Goal: Task Accomplishment & Management: Use online tool/utility

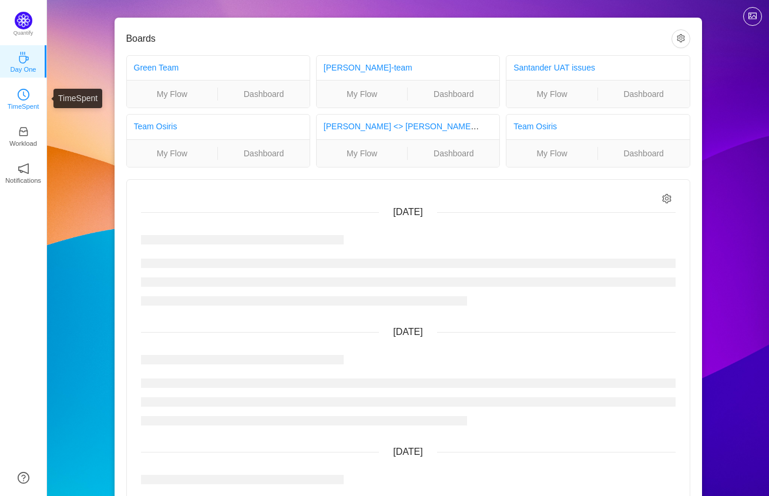
click at [21, 91] on icon "icon: clock-circle" at bounding box center [24, 95] width 12 height 12
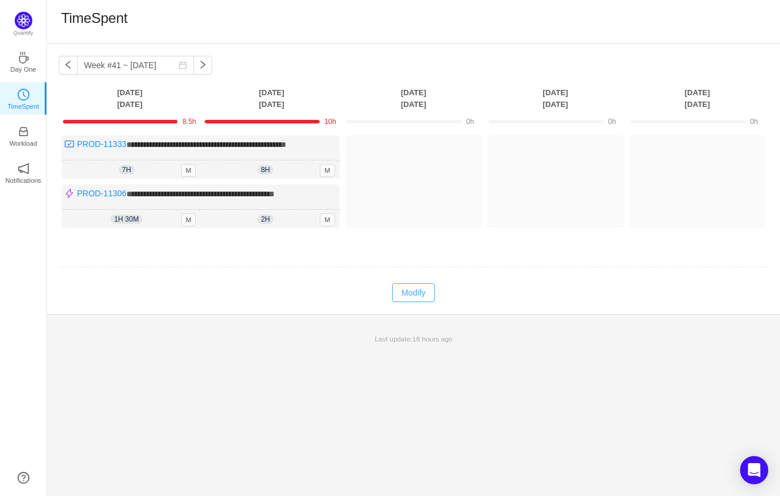
click at [411, 299] on button "Modify" at bounding box center [413, 292] width 43 height 19
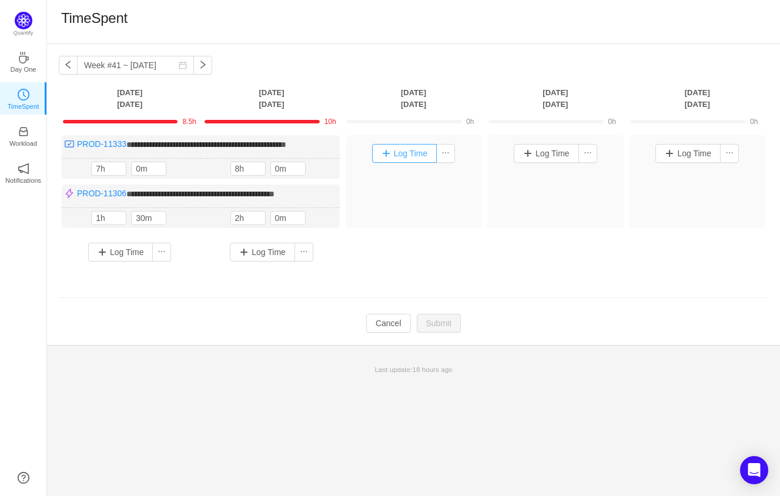
click at [408, 154] on button "Log Time" at bounding box center [404, 153] width 65 height 19
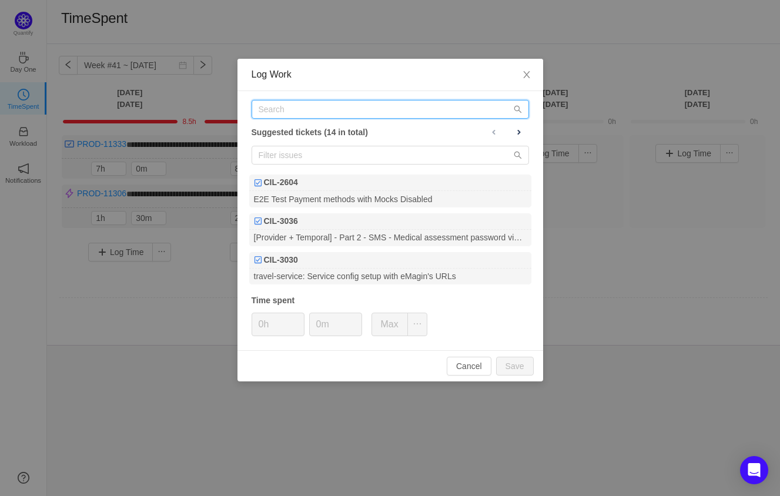
click at [344, 108] on input "text" at bounding box center [390, 109] width 277 height 19
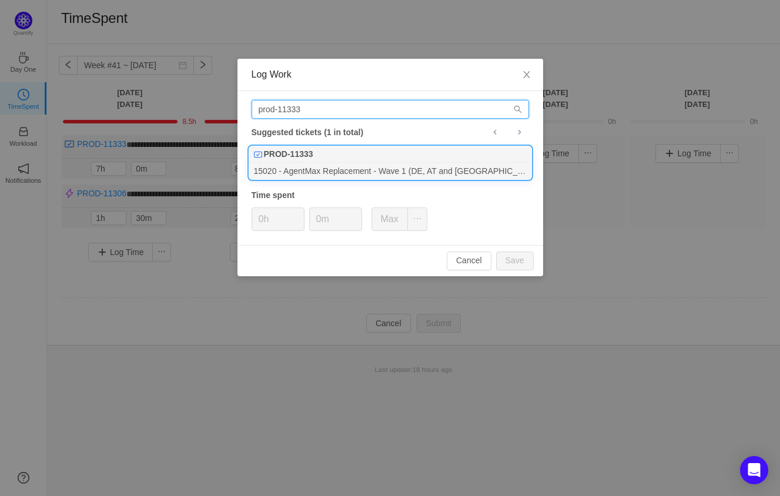
type input "prod-11333"
click at [320, 158] on div "PROD-11333" at bounding box center [390, 154] width 282 height 16
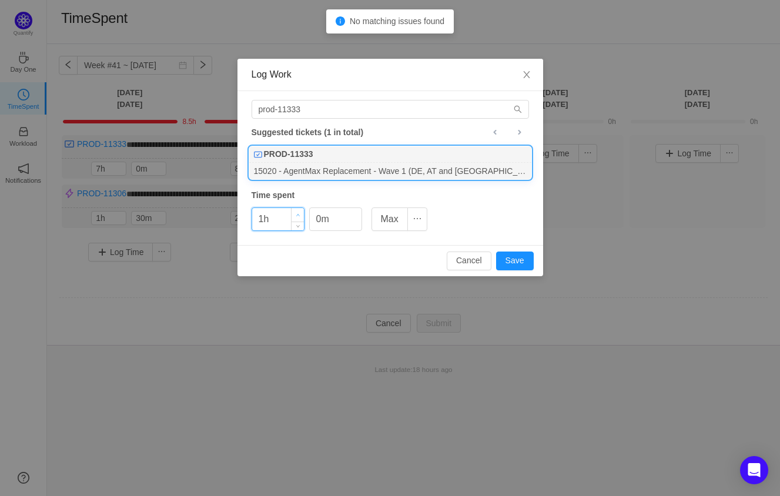
click at [298, 211] on span "Increase Value" at bounding box center [297, 215] width 12 height 14
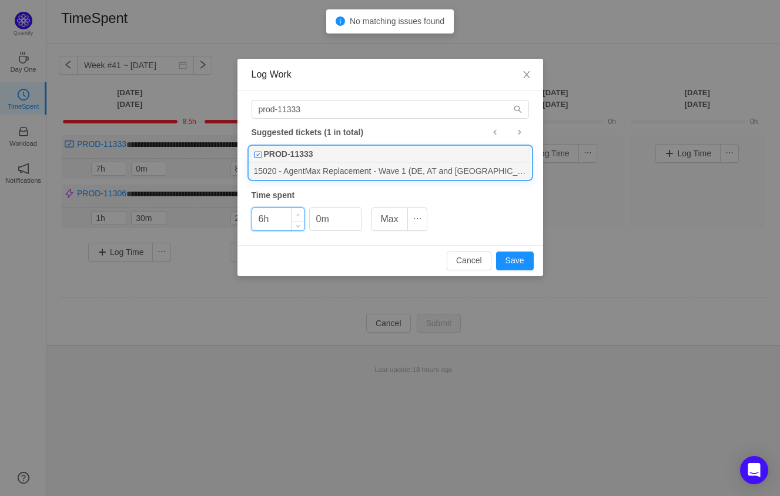
click at [298, 211] on span "Increase Value" at bounding box center [297, 215] width 12 height 14
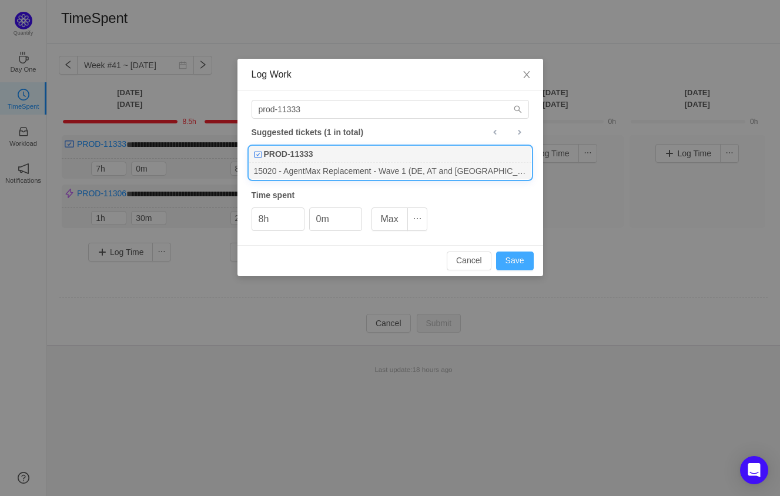
click at [519, 261] on button "Save" at bounding box center [515, 261] width 38 height 19
type input "0h"
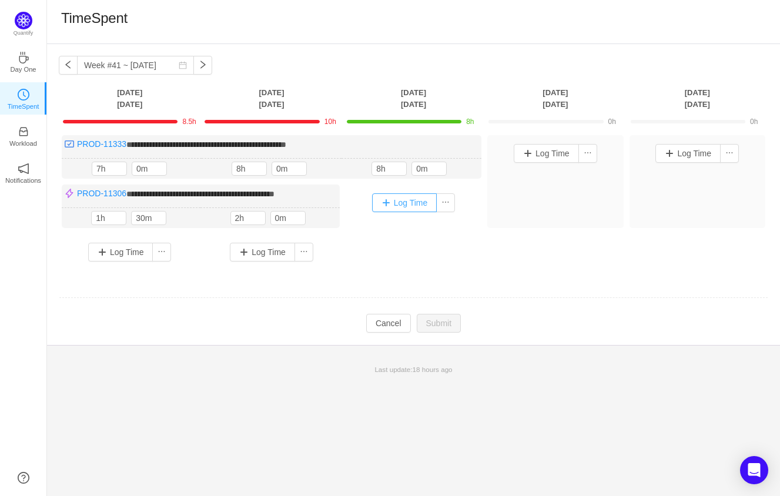
click at [395, 197] on button "Log Time" at bounding box center [404, 202] width 65 height 19
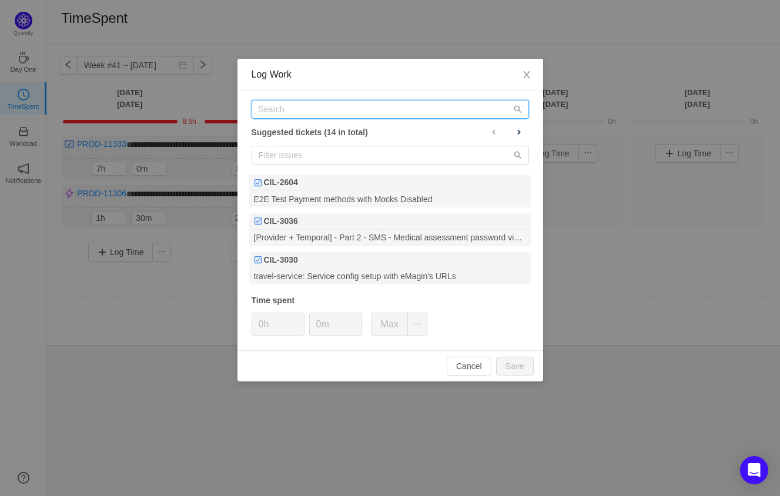
click at [362, 112] on input "text" at bounding box center [390, 109] width 277 height 19
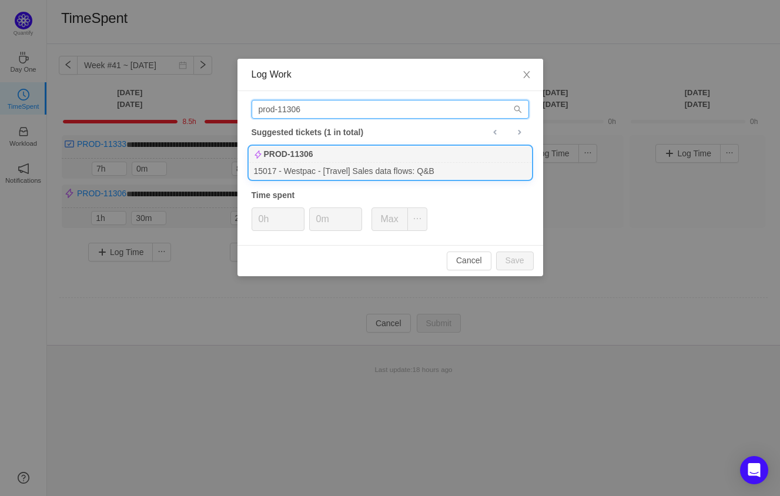
type input "prod-11306"
click at [364, 163] on div "15017 - Westpac - [Travel] Sales data flows: Q&B" at bounding box center [390, 171] width 282 height 16
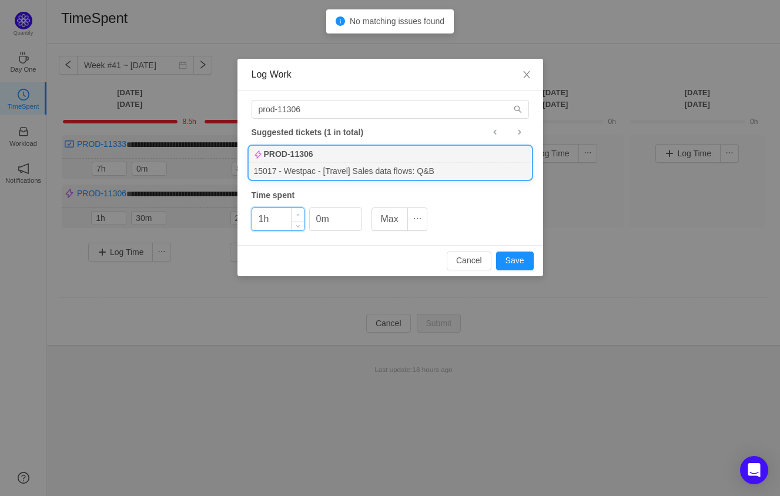
click at [299, 211] on span "Increase Value" at bounding box center [297, 215] width 12 height 14
click at [518, 262] on button "Save" at bounding box center [515, 261] width 38 height 19
type input "0h"
